Goal: Task Accomplishment & Management: Complete application form

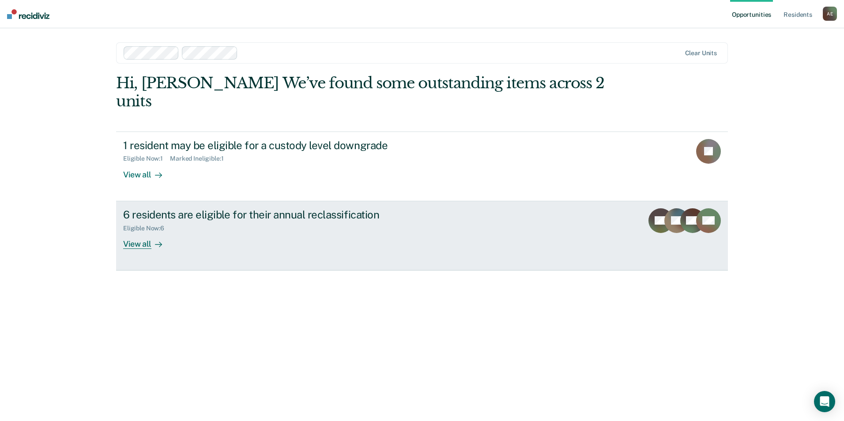
click at [274, 239] on link "6 residents are eligible for their annual reclassification Eligible Now : 6 Vie…" at bounding box center [421, 235] width 611 height 69
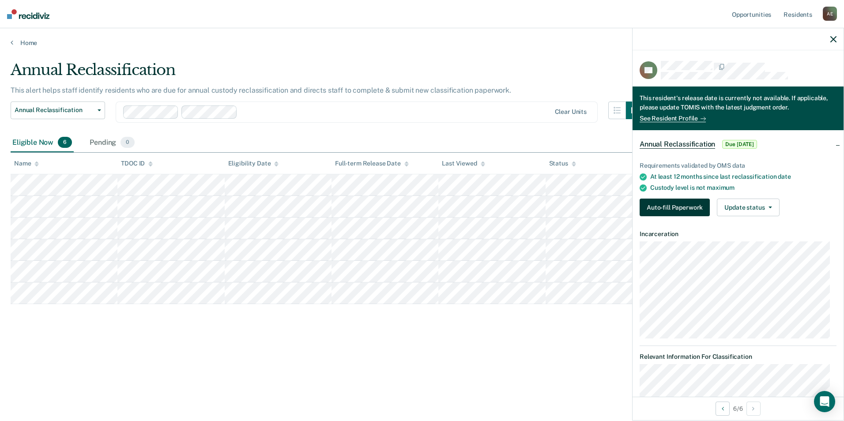
click at [672, 203] on button "Auto-fill Paperwork" at bounding box center [674, 208] width 70 height 18
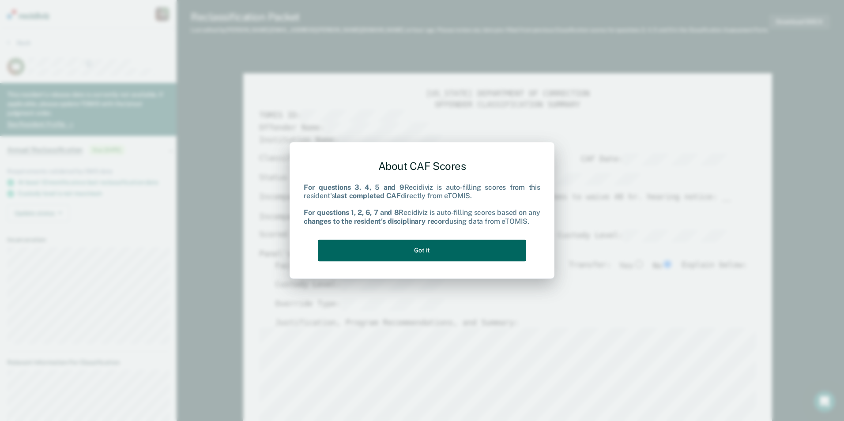
click at [439, 254] on button "Got it" at bounding box center [422, 251] width 208 height 22
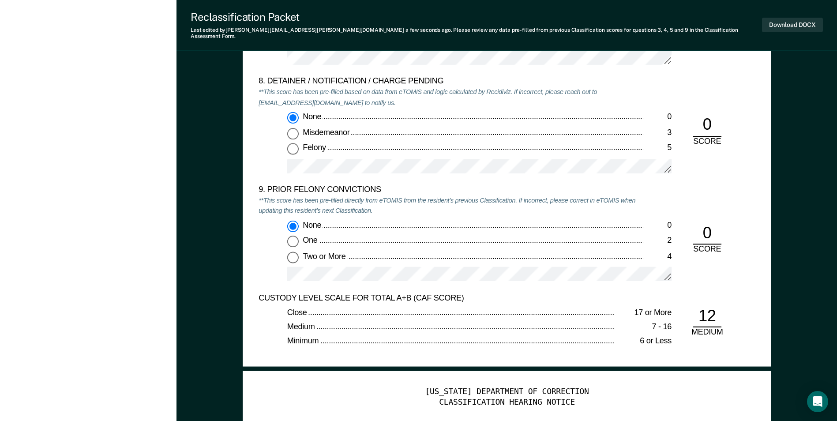
scroll to position [1897, 0]
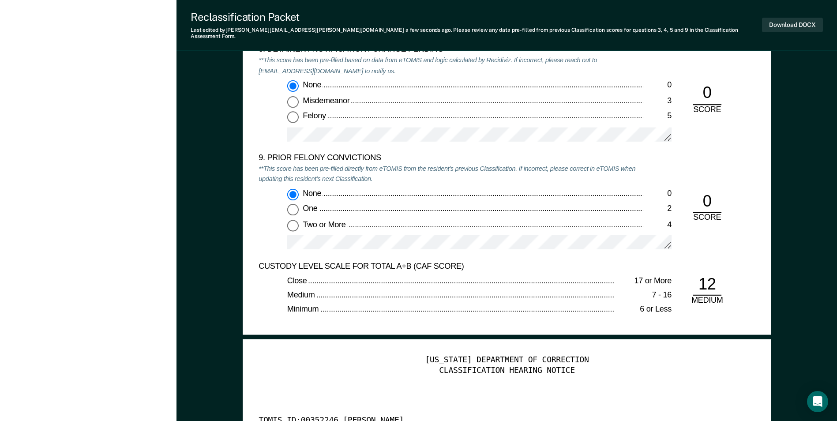
click at [295, 204] on input "One 2" at bounding box center [292, 209] width 11 height 11
type textarea "x"
radio input "false"
radio input "true"
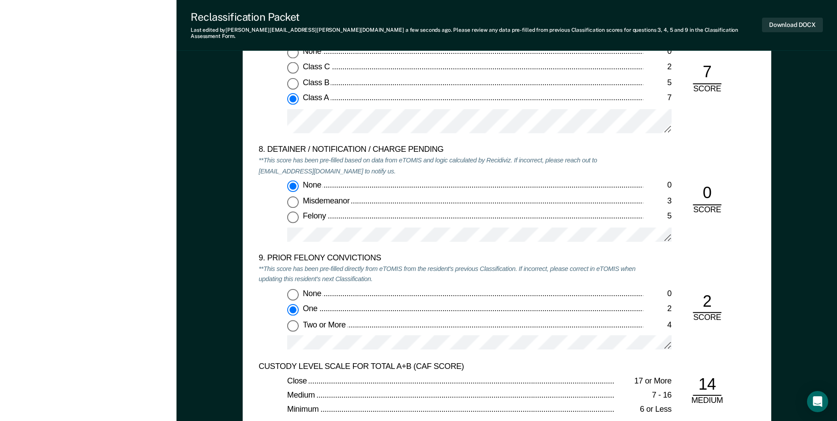
scroll to position [1765, 0]
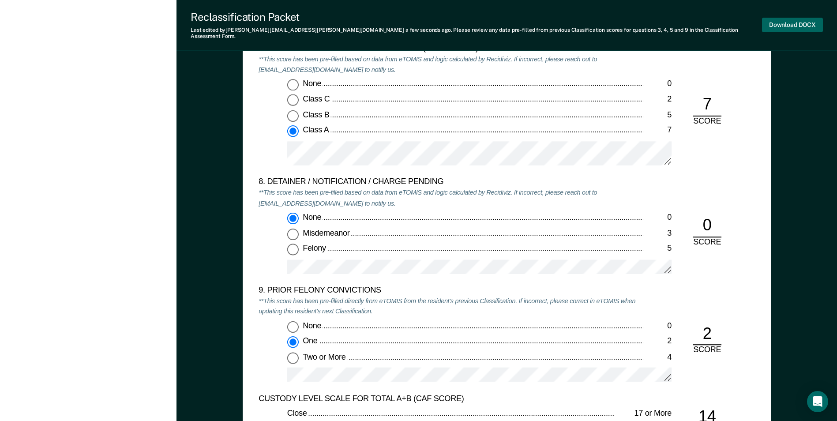
click at [790, 23] on button "Download DOCX" at bounding box center [792, 25] width 61 height 15
type textarea "x"
